Goal: Task Accomplishment & Management: Use online tool/utility

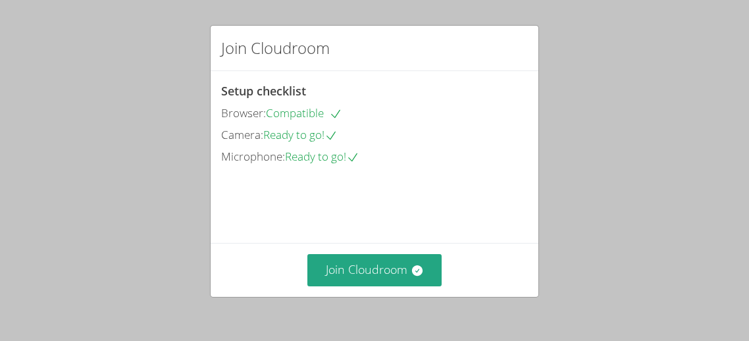
click at [405, 243] on div "Join Cloudroom" at bounding box center [375, 270] width 328 height 54
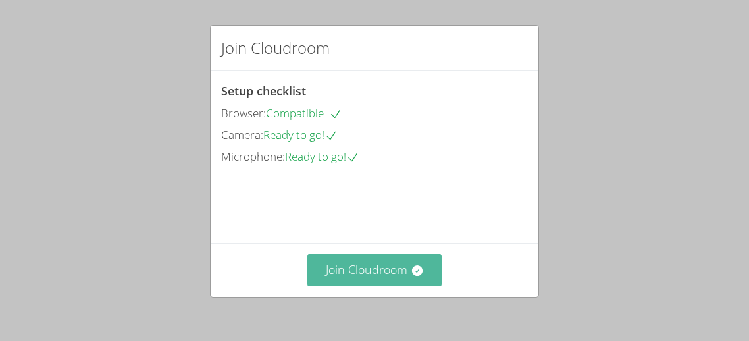
click at [413, 268] on icon at bounding box center [416, 270] width 11 height 11
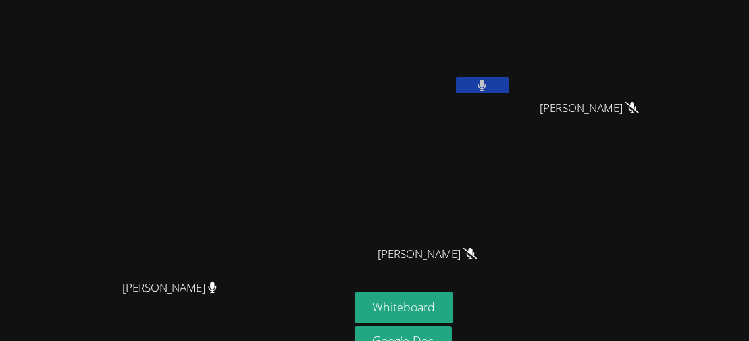
click at [509, 86] on button at bounding box center [482, 85] width 53 height 16
